Goal: Task Accomplishment & Management: Use online tool/utility

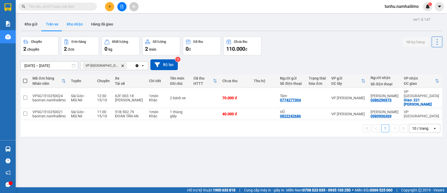
click at [73, 22] on button "Kho nhận" at bounding box center [75, 24] width 24 height 13
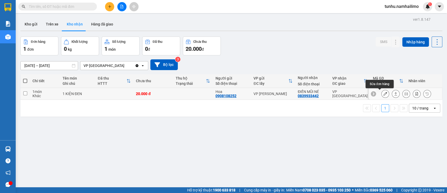
click at [384, 94] on icon at bounding box center [386, 94] width 4 height 4
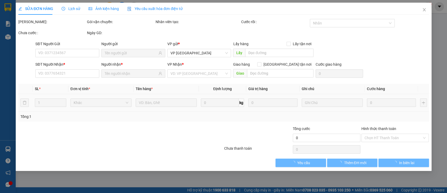
type input "0908108252"
type input "Hoa"
type input "0839933442"
type input "ĐIỀN MŨI NÉ"
type input "20.000"
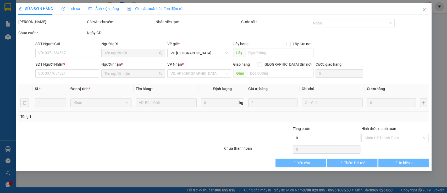
type input "20.000"
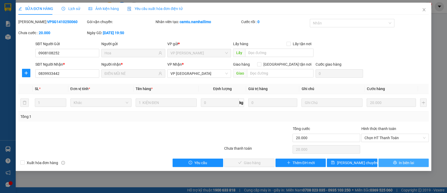
click at [407, 160] on span "In biên lai" at bounding box center [406, 163] width 15 height 6
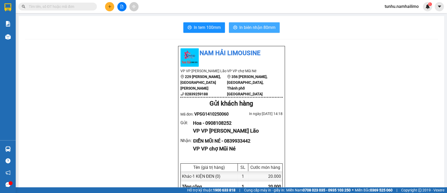
click at [249, 28] on span "In biên nhận 80mm" at bounding box center [258, 27] width 36 height 7
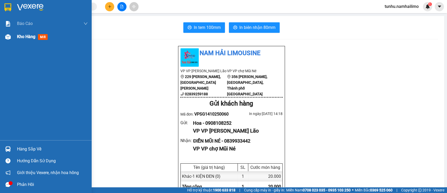
click at [46, 37] on span "mới" at bounding box center [43, 37] width 10 height 6
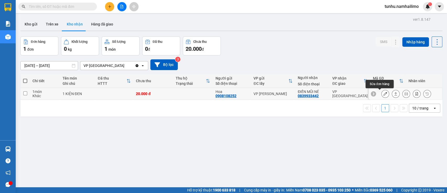
click at [384, 93] on icon at bounding box center [386, 94] width 4 height 4
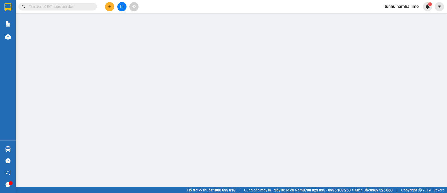
type input "0908108252"
type input "Hoa"
type input "0839933442"
type input "ĐIỀN MŨI NÉ"
type input "20.000"
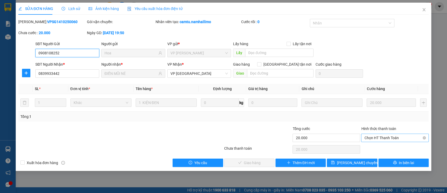
click at [384, 135] on span "Chọn HT Thanh Toán" at bounding box center [395, 138] width 61 height 8
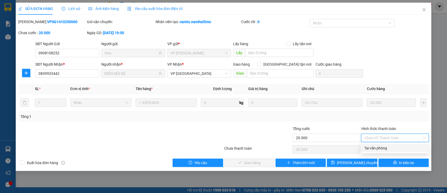
drag, startPoint x: 380, startPoint y: 147, endPoint x: 357, endPoint y: 158, distance: 25.6
click at [380, 147] on div "Tại văn phòng" at bounding box center [395, 148] width 61 height 6
type input "0"
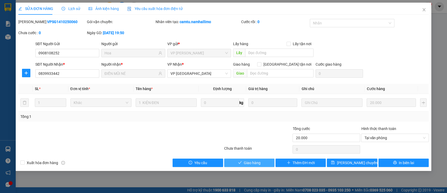
click at [251, 160] on span "Giao hàng" at bounding box center [252, 163] width 17 height 6
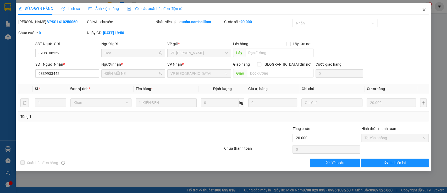
click at [424, 8] on icon "close" at bounding box center [424, 10] width 4 height 4
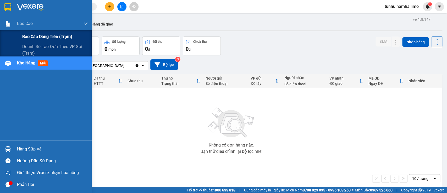
click at [47, 36] on span "Báo cáo dòng tiền (trạm)" at bounding box center [47, 36] width 50 height 7
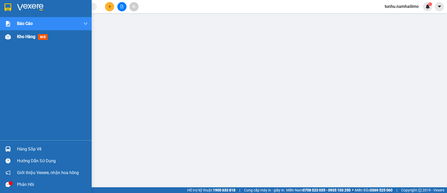
click at [24, 36] on span "Kho hàng" at bounding box center [26, 36] width 18 height 5
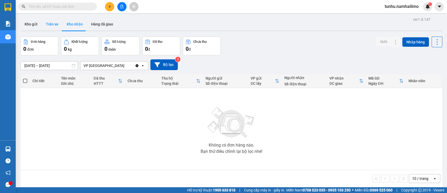
click at [47, 27] on button "Trên xe" at bounding box center [52, 24] width 21 height 13
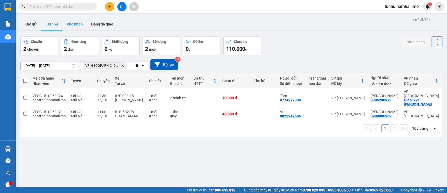
click at [78, 20] on button "Kho nhận" at bounding box center [75, 24] width 24 height 13
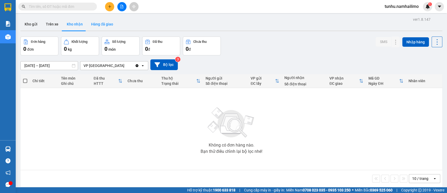
click at [102, 20] on button "Hàng đã giao" at bounding box center [102, 24] width 30 height 13
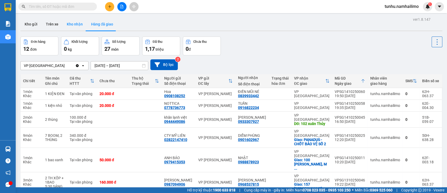
click at [74, 20] on button "Kho nhận" at bounding box center [75, 24] width 24 height 13
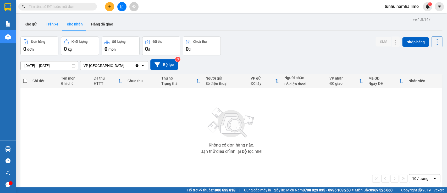
click at [53, 21] on button "Trên xe" at bounding box center [52, 24] width 21 height 13
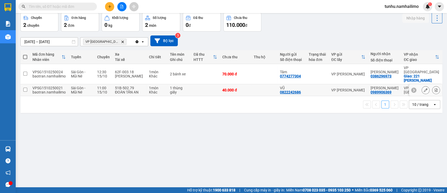
scroll to position [24, 0]
